Goal: Information Seeking & Learning: Learn about a topic

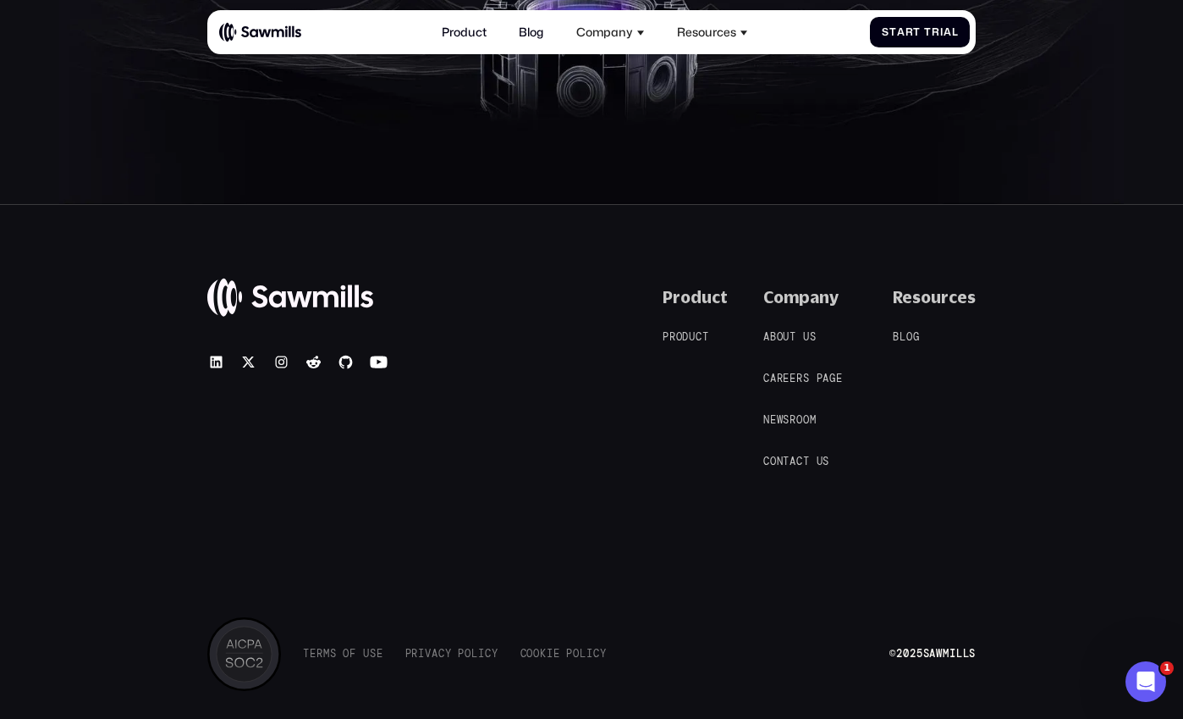
scroll to position [2673, 0]
click at [912, 658] on span "2025" at bounding box center [909, 655] width 26 height 14
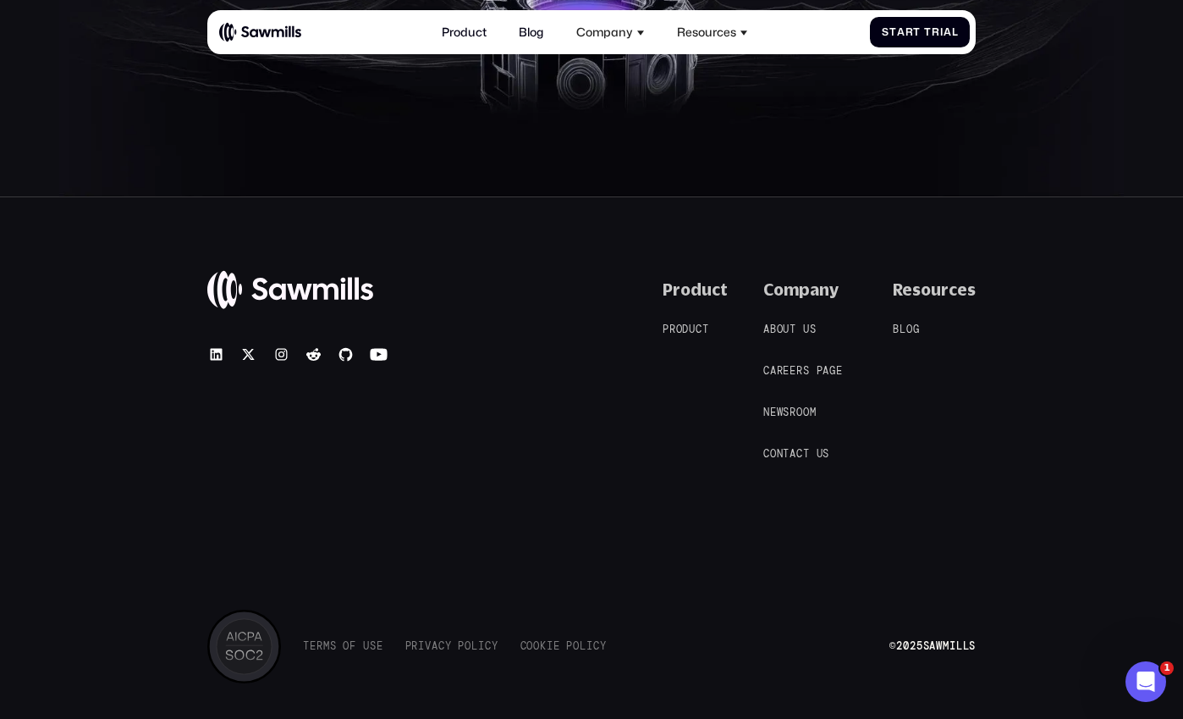
scroll to position [2684, 0]
click at [784, 419] on nav "A b o u t u s A b o u t u s C a r e e r s p a g e C a r e e r s p a g e N e w s…" at bounding box center [811, 389] width 95 height 140
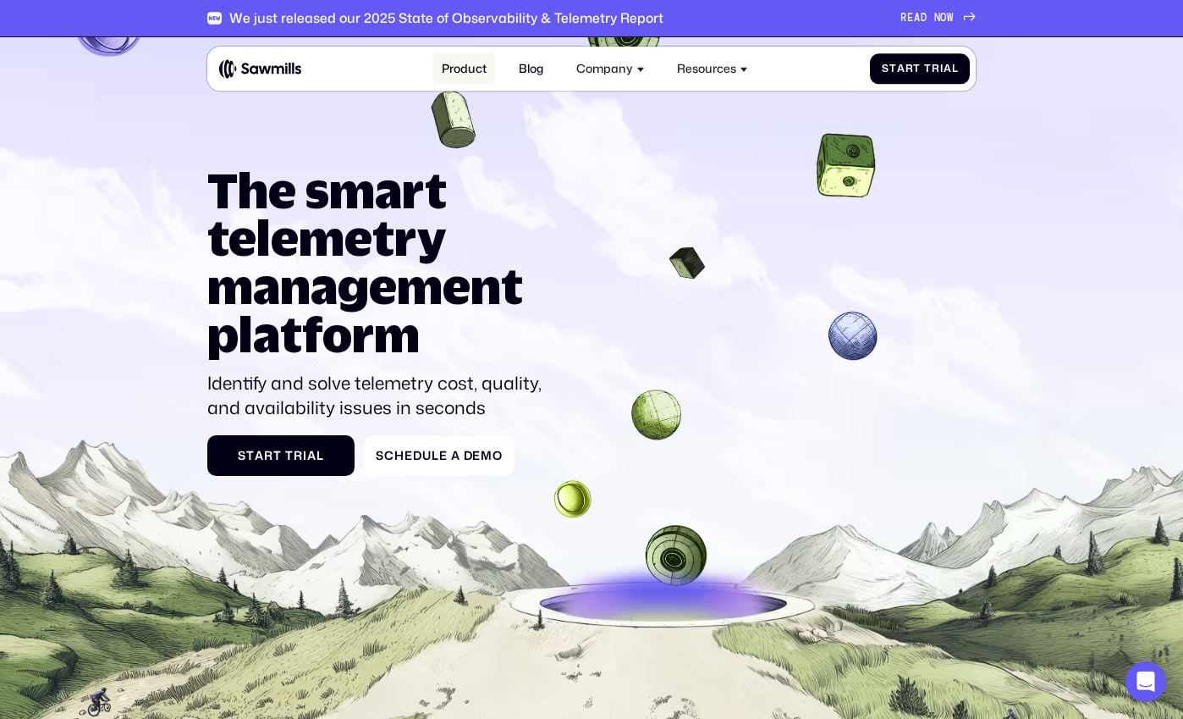
click at [455, 71] on link "Product" at bounding box center [464, 69] width 63 height 32
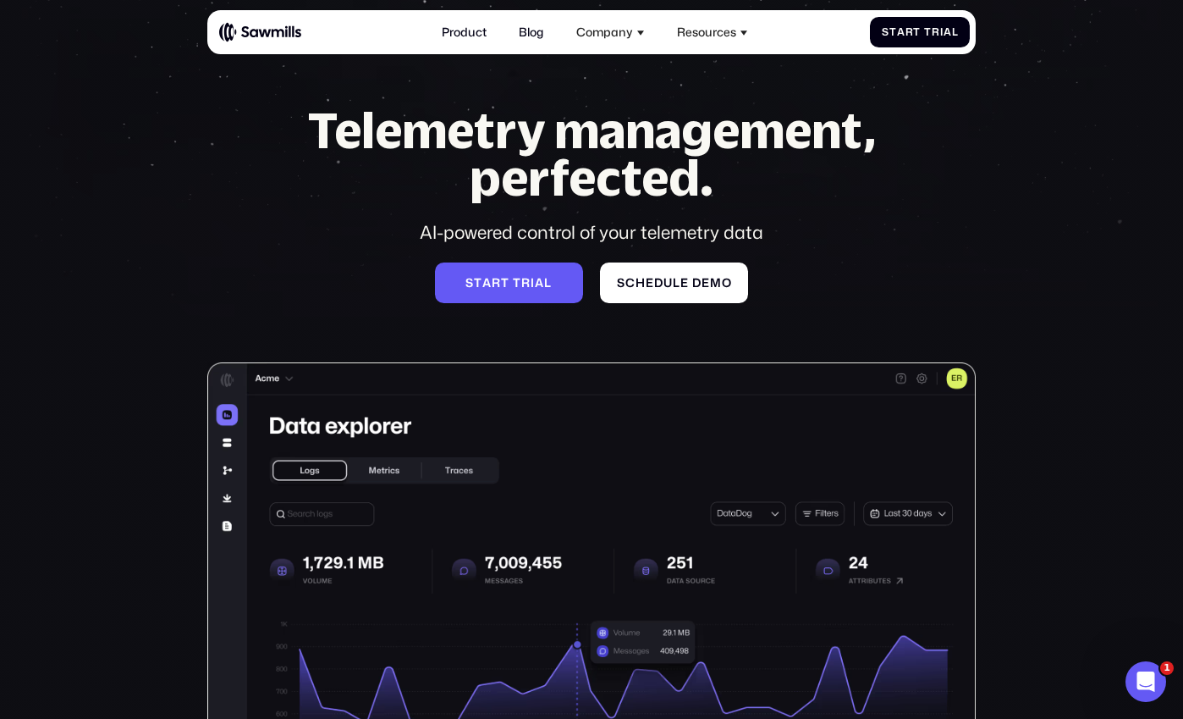
scroll to position [42, 0]
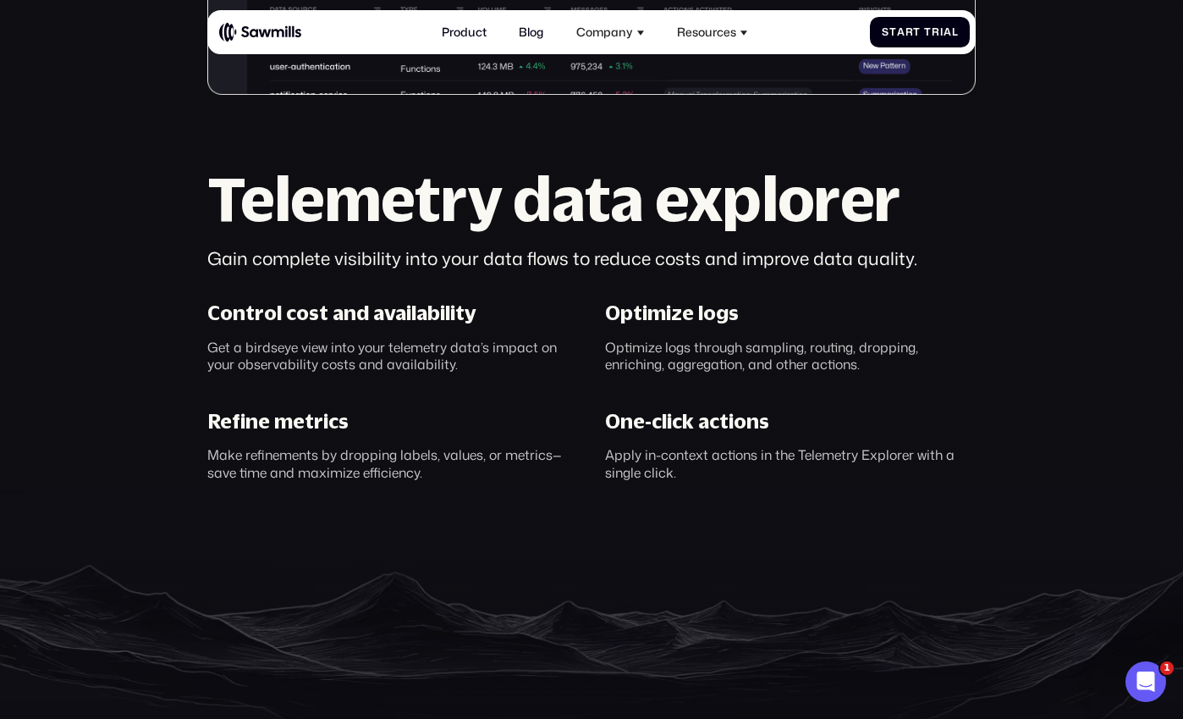
scroll to position [846, 0]
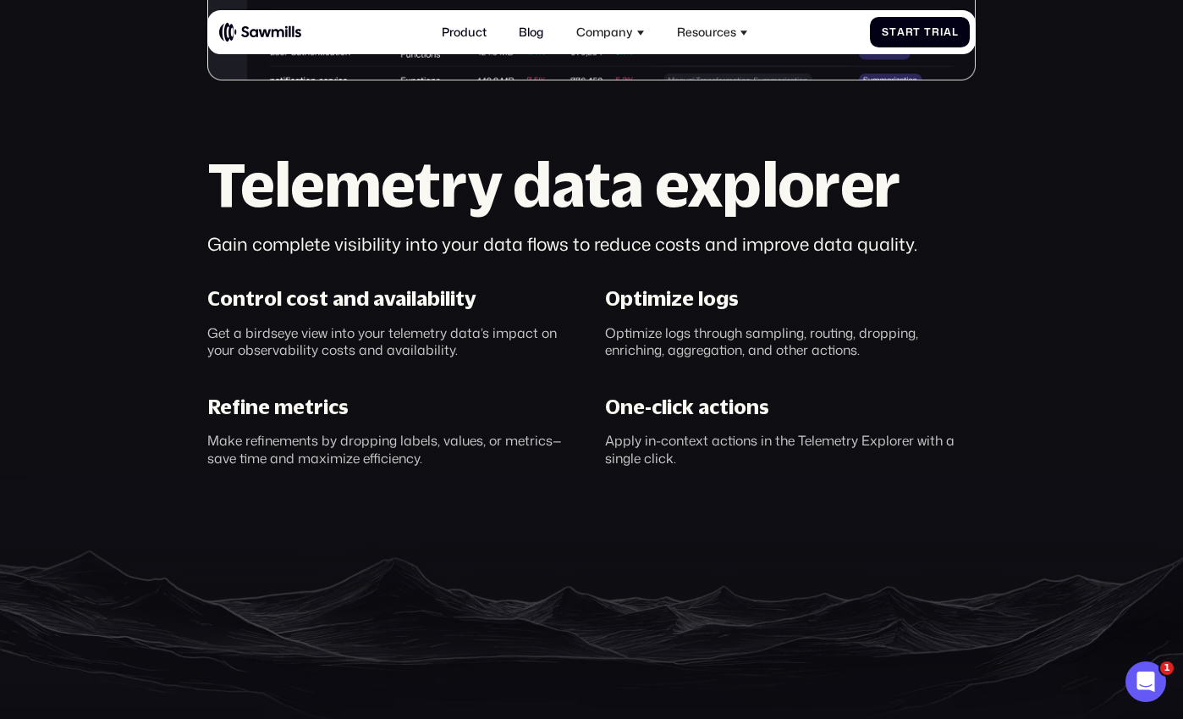
click at [649, 304] on div "Optimize logs" at bounding box center [672, 298] width 134 height 25
copy div "Optimize logs"
